Goal: Task Accomplishment & Management: Manage account settings

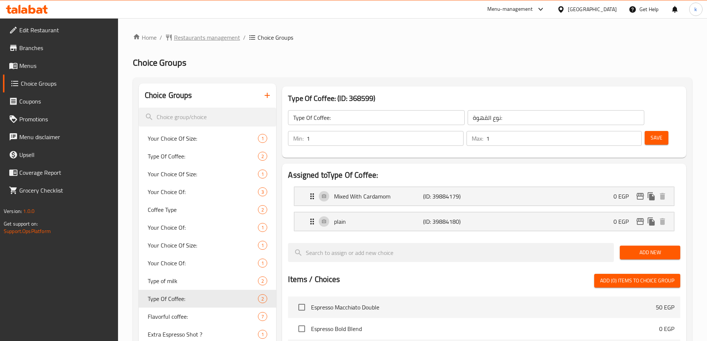
click at [211, 35] on span "Restaurants management" at bounding box center [207, 37] width 66 height 9
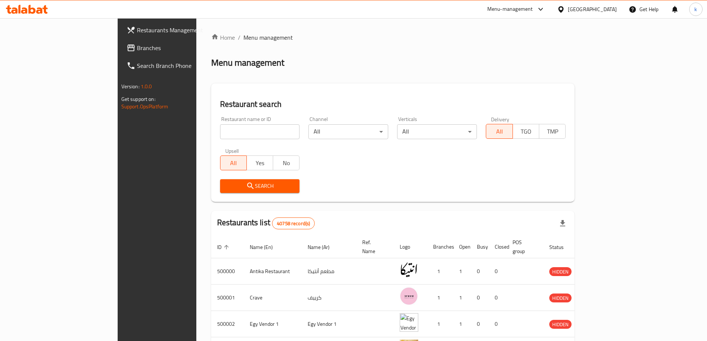
click at [121, 55] on link "Branches" at bounding box center [178, 48] width 115 height 18
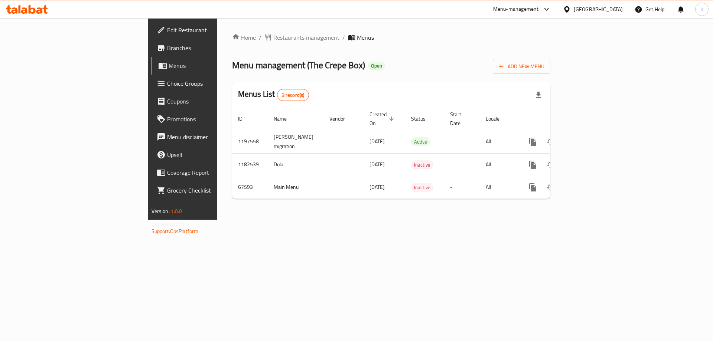
click at [167, 87] on span "Choice Groups" at bounding box center [214, 83] width 94 height 9
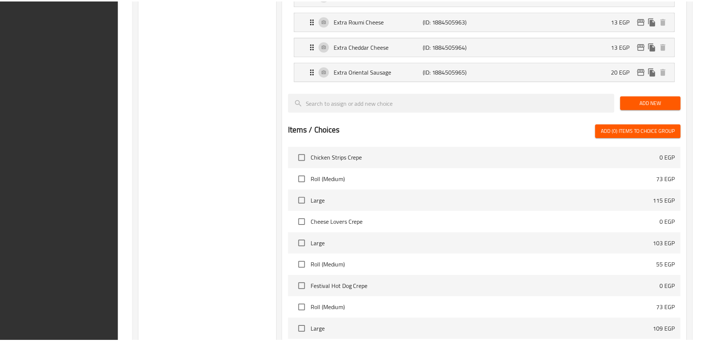
scroll to position [622, 0]
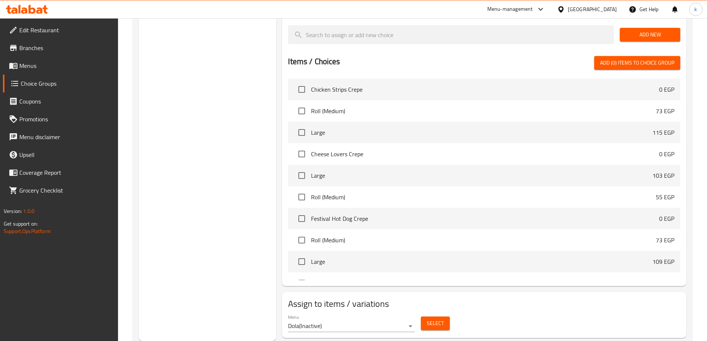
click at [558, 311] on div "Menu Dola ( Inactive ) Select" at bounding box center [484, 323] width 398 height 24
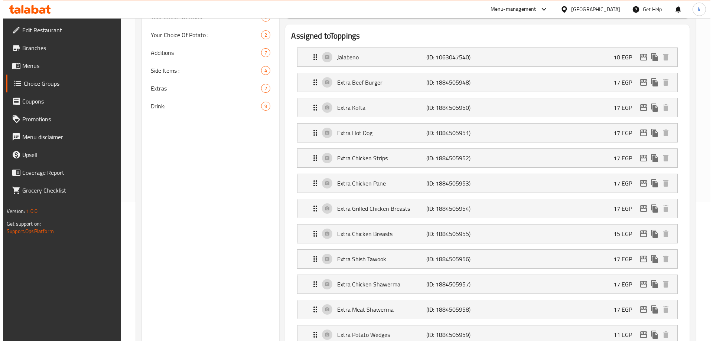
scroll to position [0, 0]
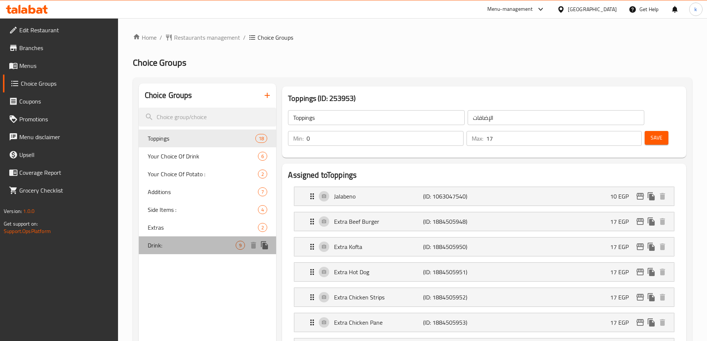
click at [158, 244] on span "Drink:" at bounding box center [192, 245] width 88 height 9
type input "Drink:"
type input "المشروب:"
type input "8"
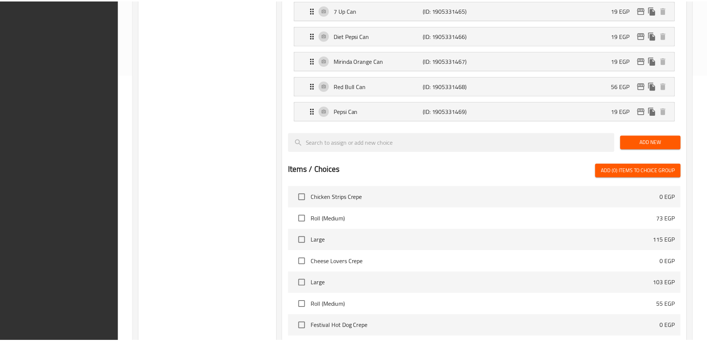
scroll to position [395, 0]
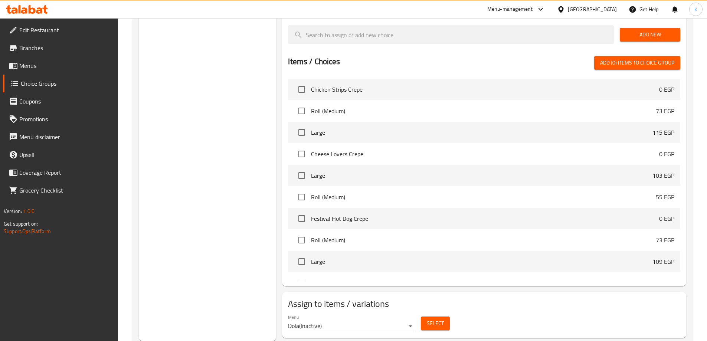
click at [529, 311] on div "Menu Dola ( Inactive ) Select" at bounding box center [484, 323] width 398 height 24
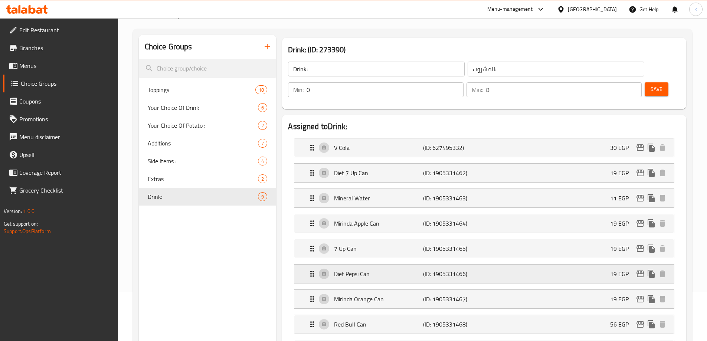
scroll to position [0, 0]
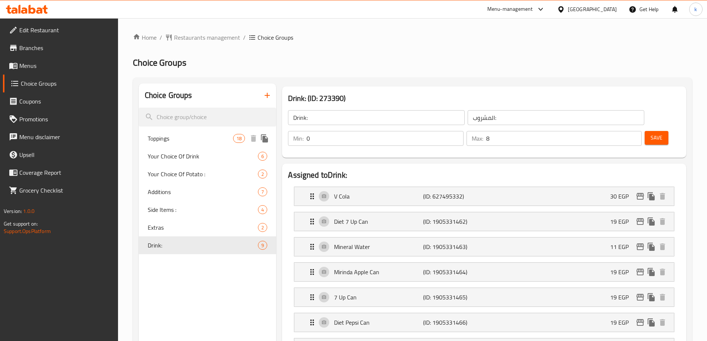
click at [170, 138] on span "Toppings" at bounding box center [191, 138] width 86 height 9
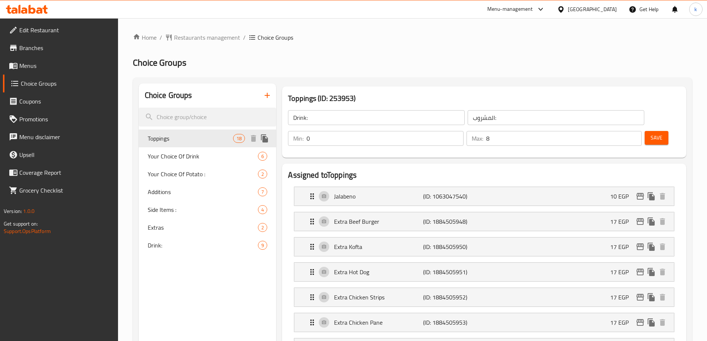
type input "Toppings"
type input "الإضافات"
type input "17"
